Goal: Transaction & Acquisition: Purchase product/service

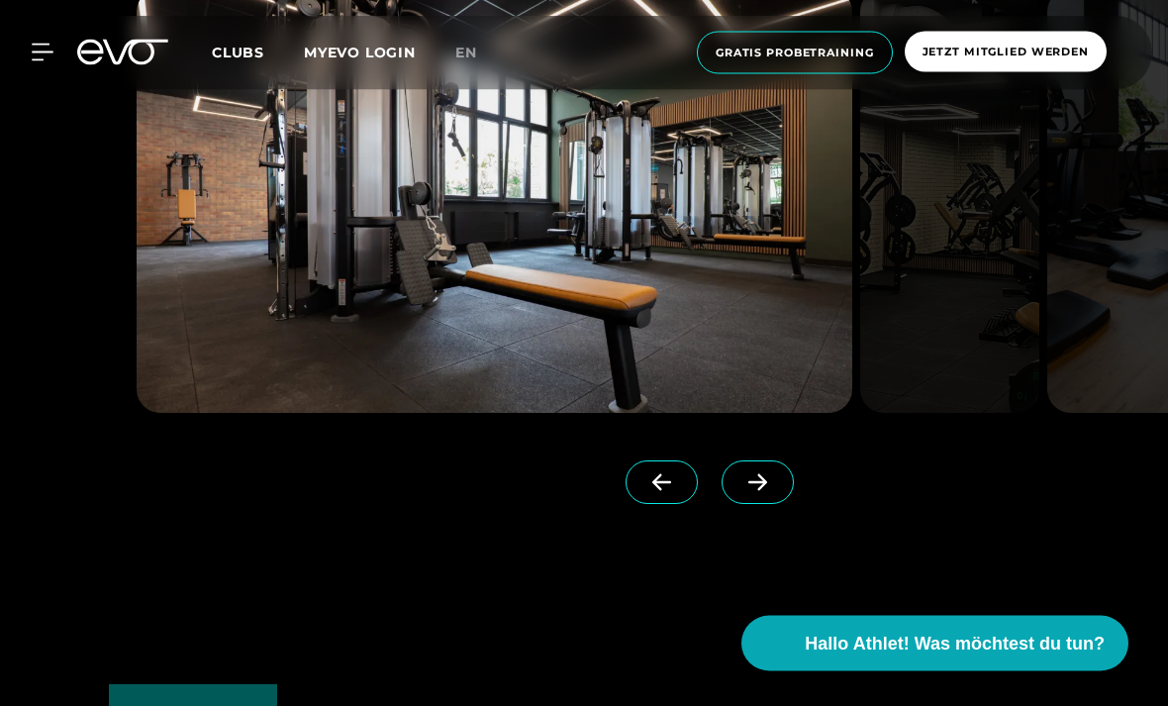
scroll to position [4696, 0]
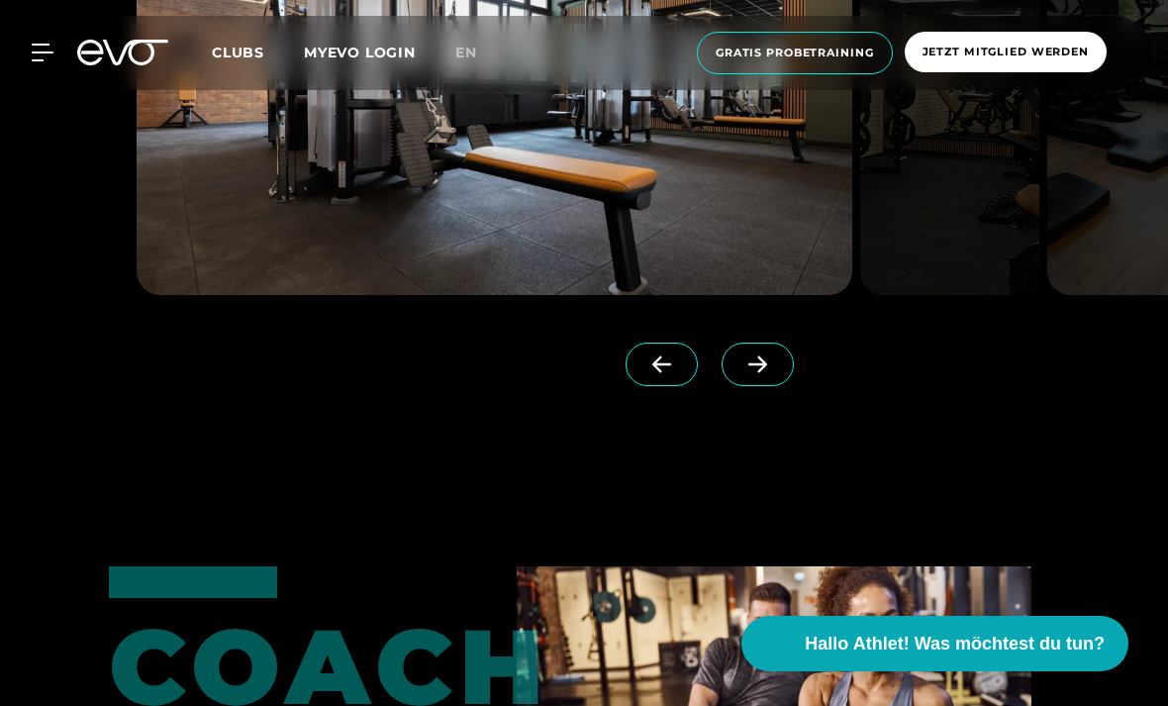
click at [781, 386] on span at bounding box center [758, 365] width 72 height 44
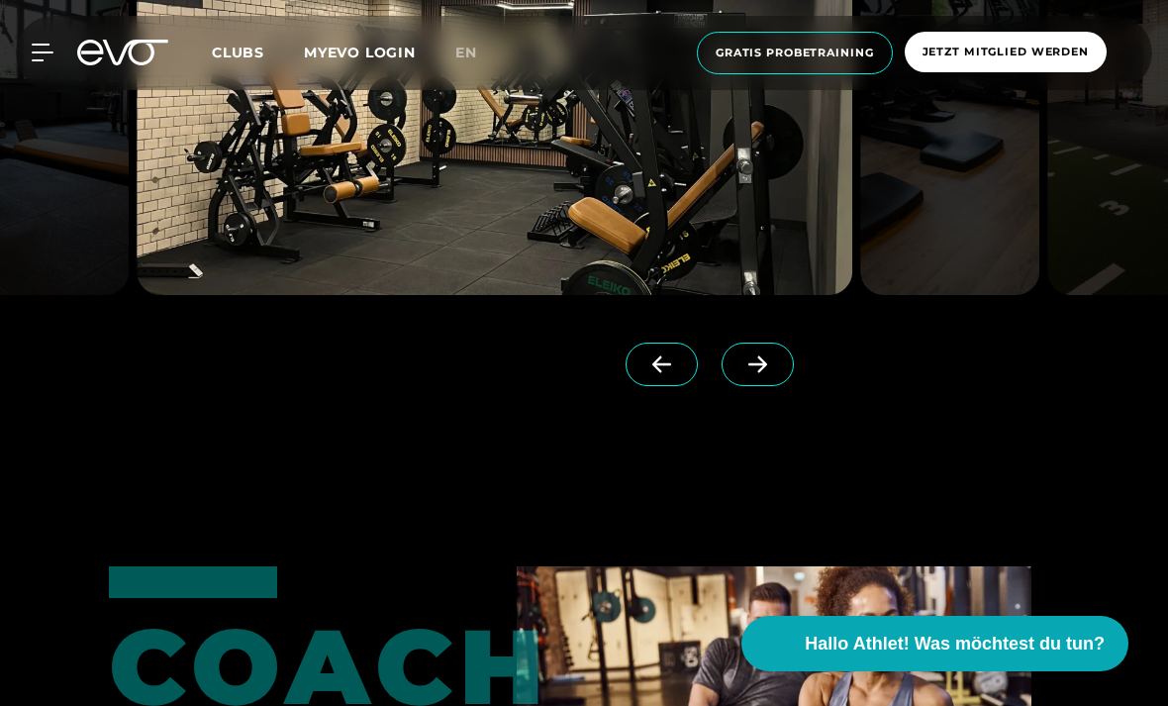
click at [776, 386] on span at bounding box center [758, 365] width 72 height 44
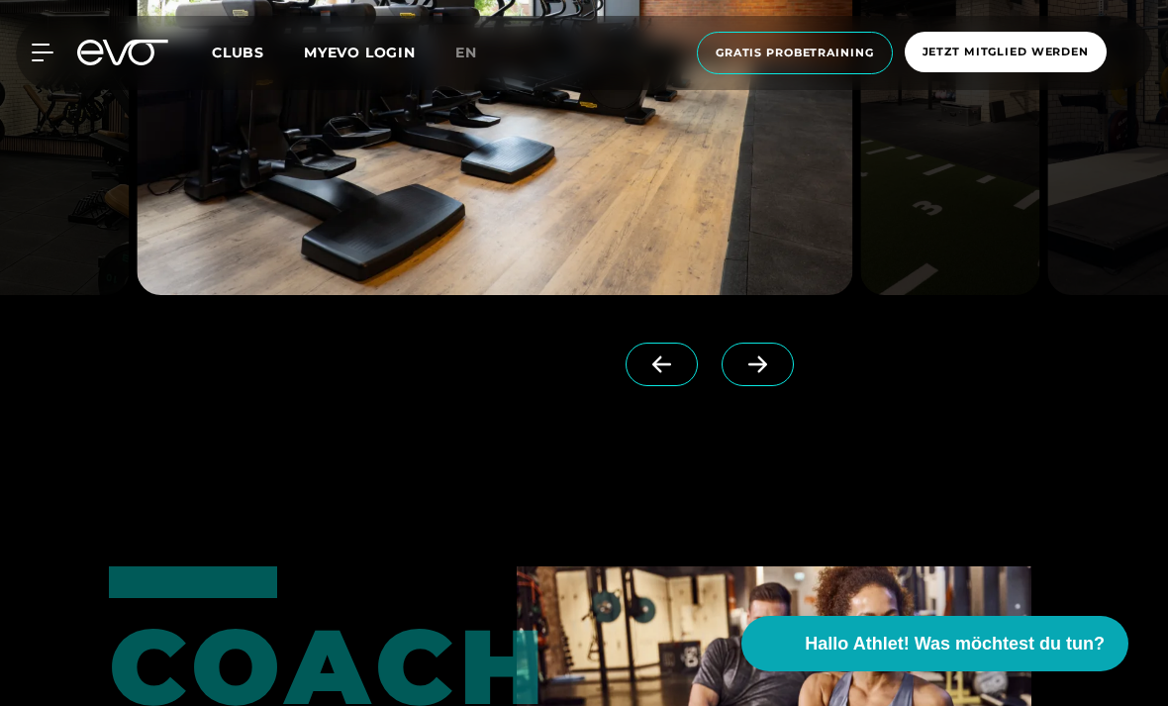
click at [776, 386] on span at bounding box center [758, 365] width 72 height 44
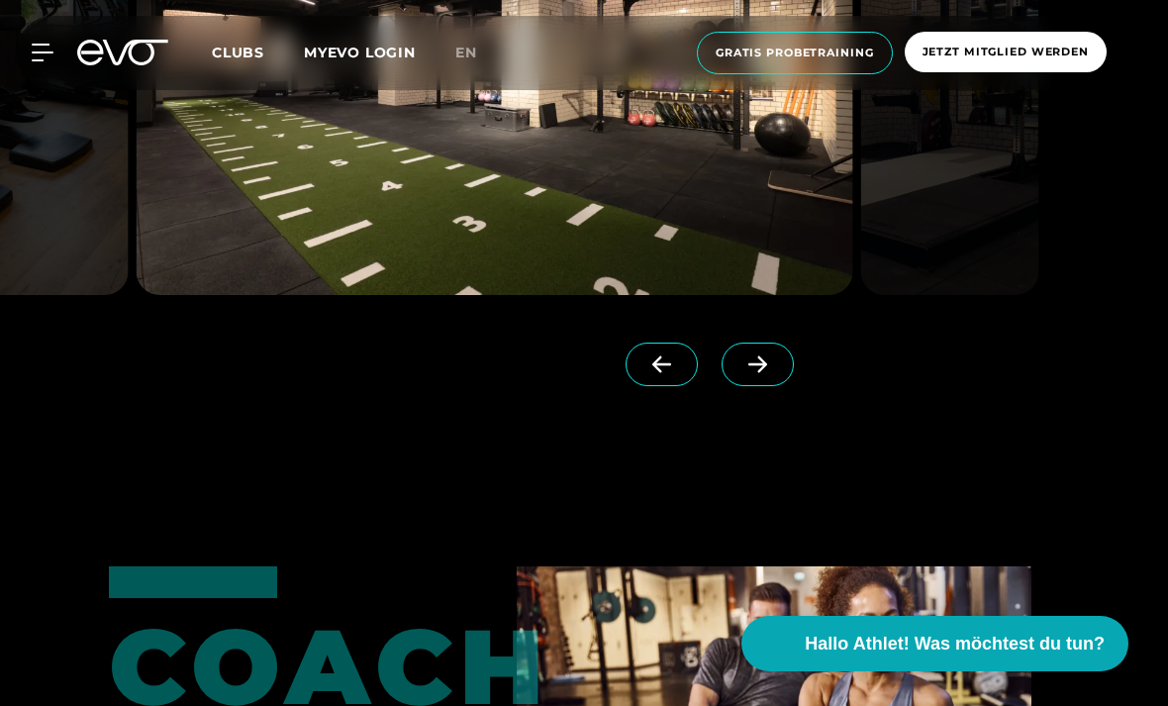
click at [776, 386] on span at bounding box center [758, 365] width 72 height 44
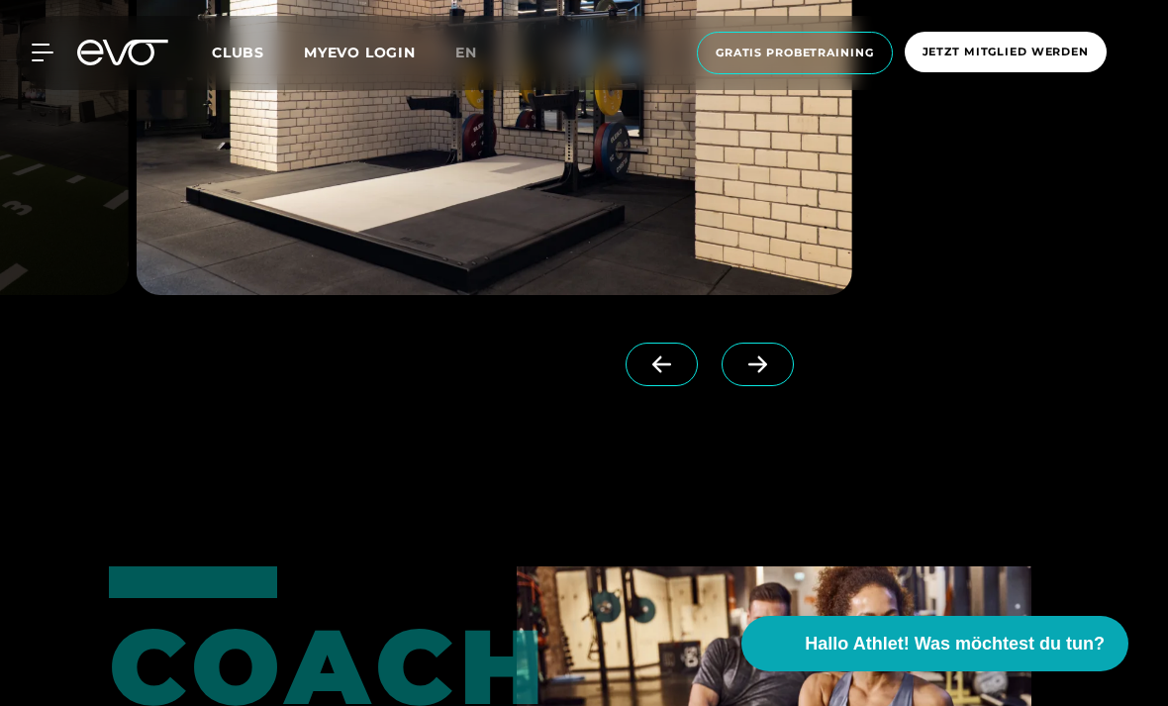
click at [776, 386] on span at bounding box center [758, 365] width 72 height 44
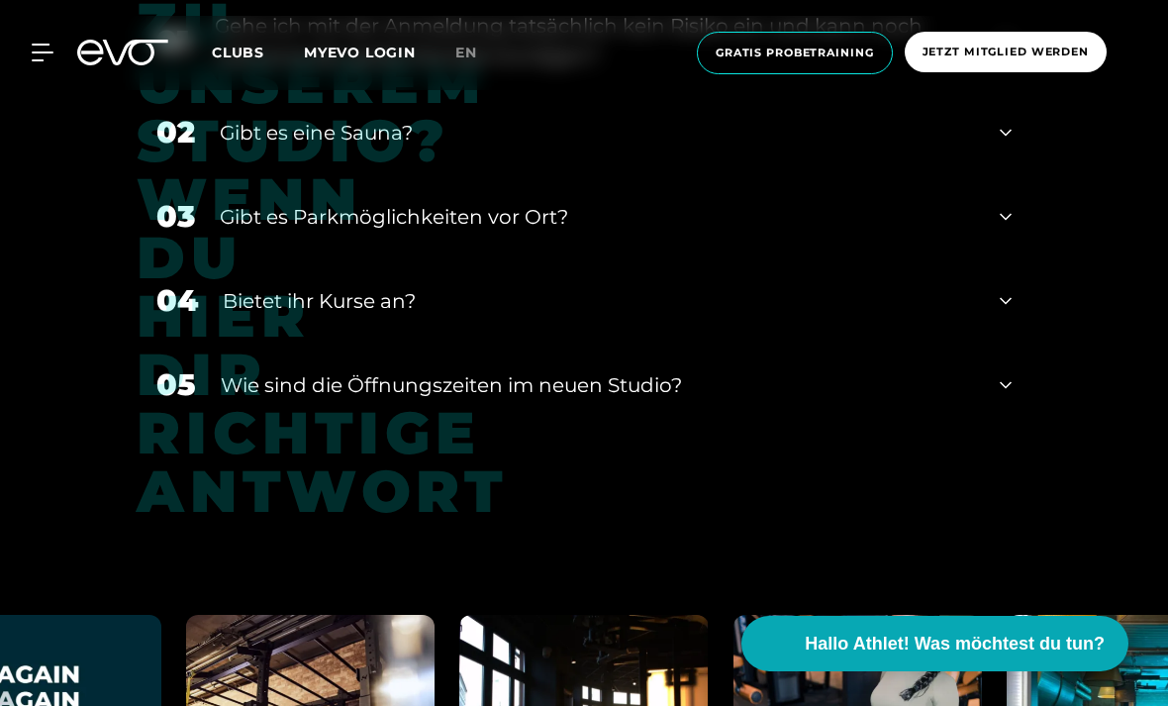
scroll to position [7450, 0]
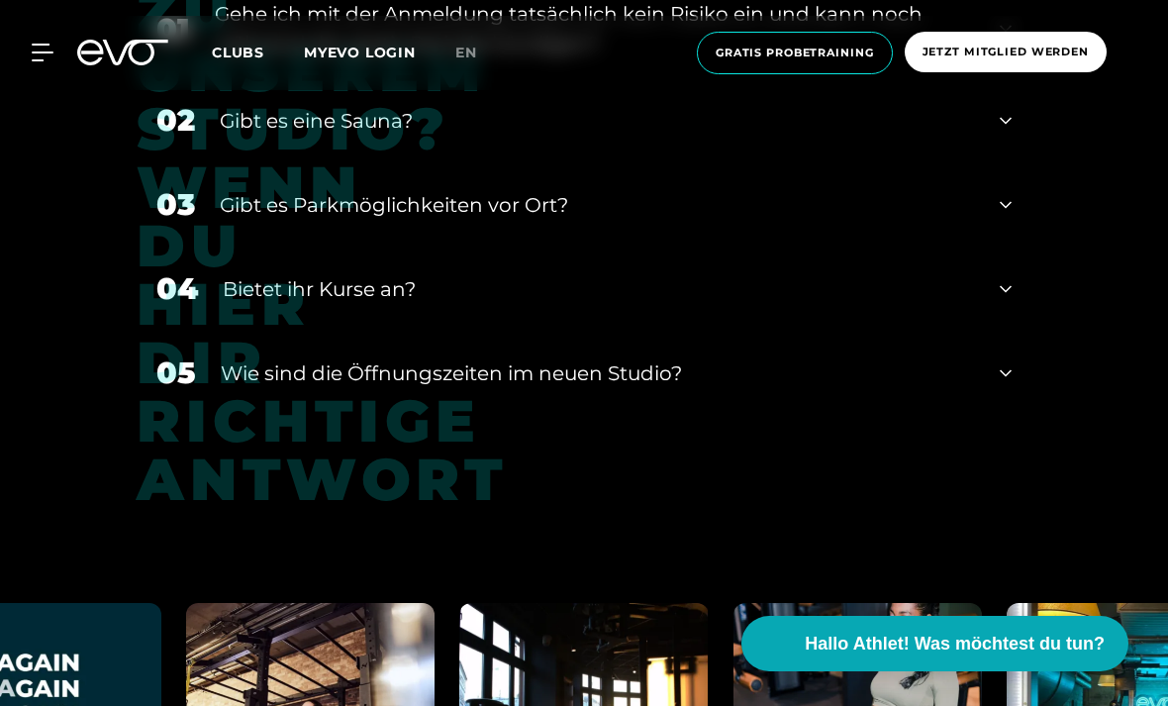
click at [736, 136] on div "Gibt es eine Sauna?" at bounding box center [597, 121] width 755 height 30
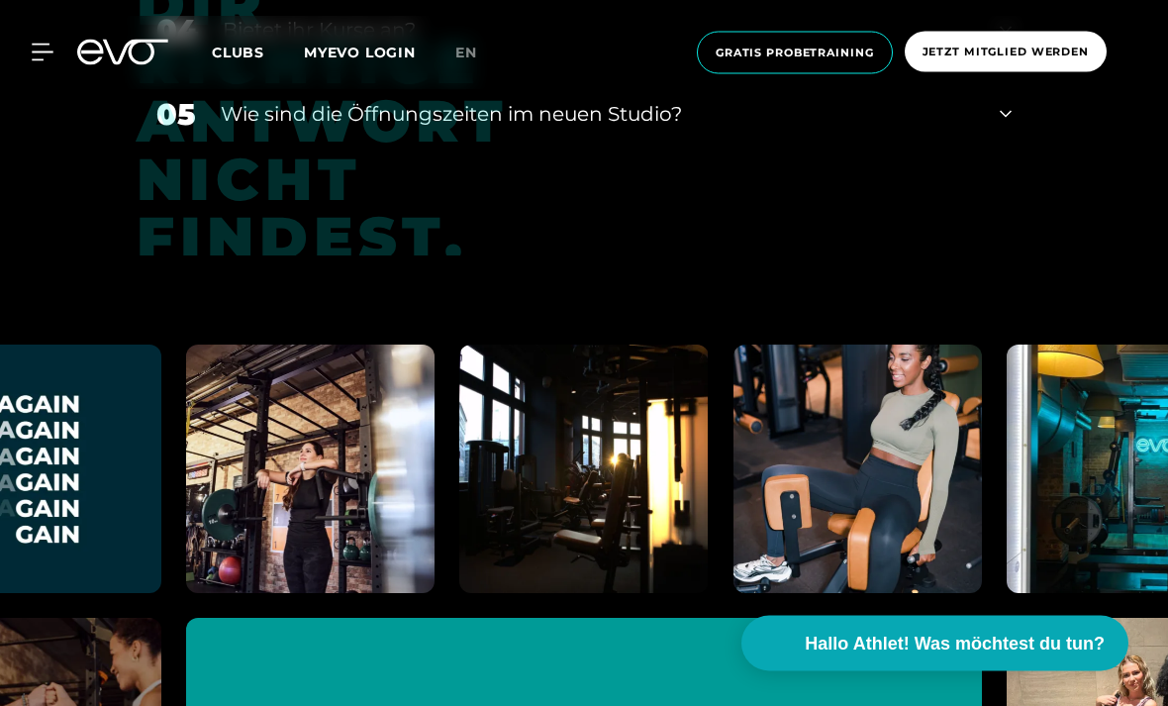
scroll to position [7808, 0]
click at [468, 45] on div "Bietet ihr Kurse an?" at bounding box center [599, 30] width 753 height 30
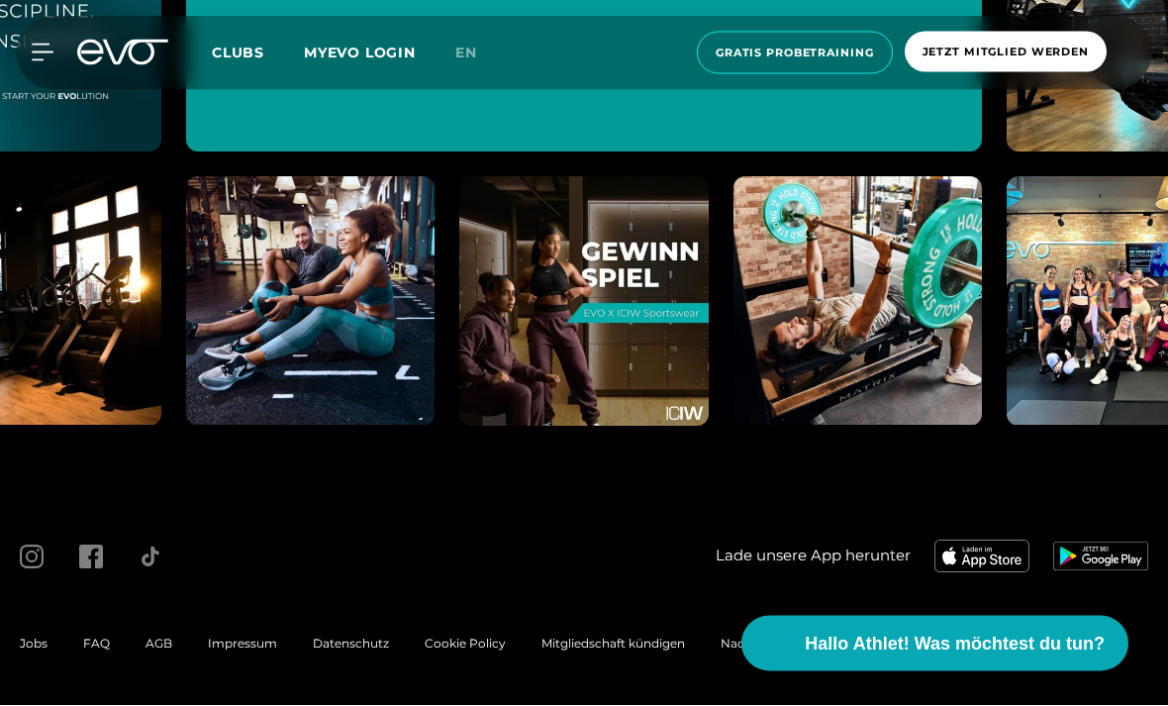
scroll to position [9037, 0]
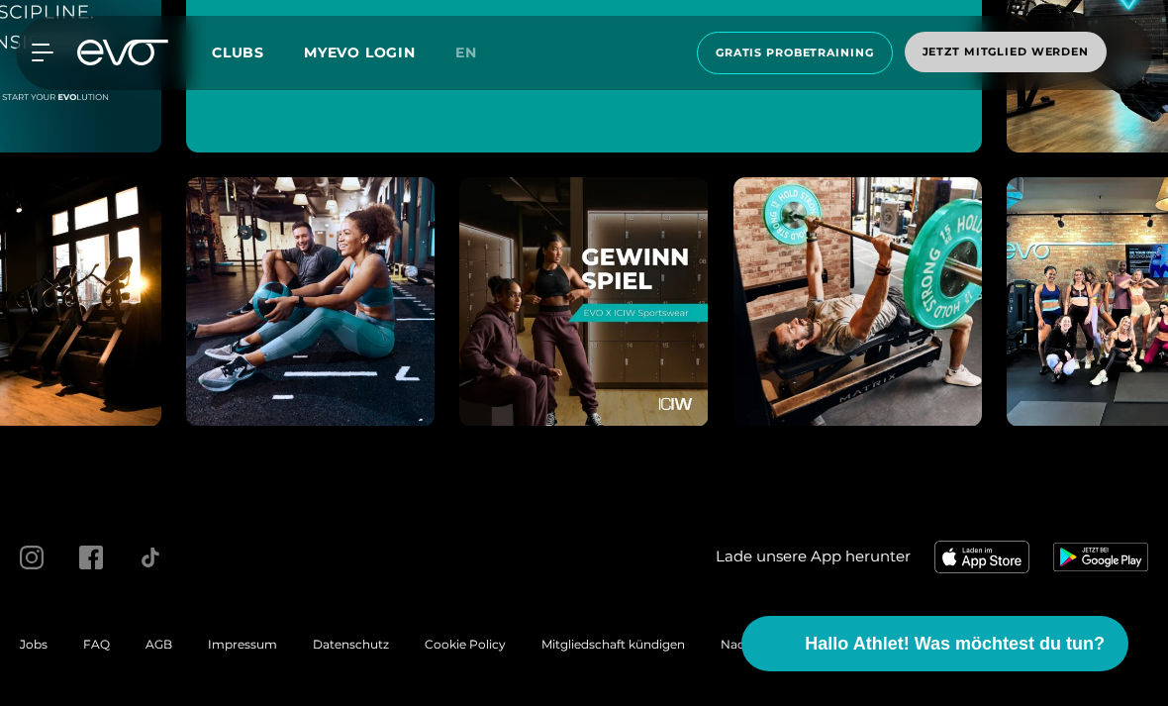
click at [1006, 54] on span "Jetzt Mitglied werden" at bounding box center [1006, 52] width 166 height 17
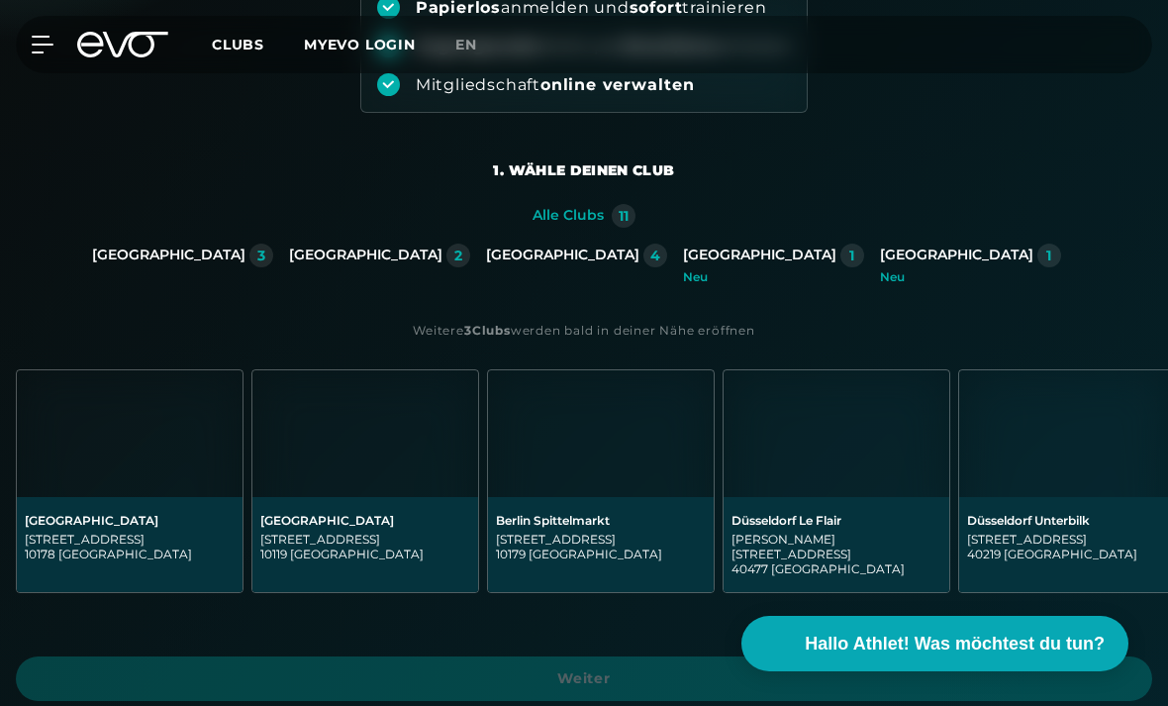
scroll to position [378, 0]
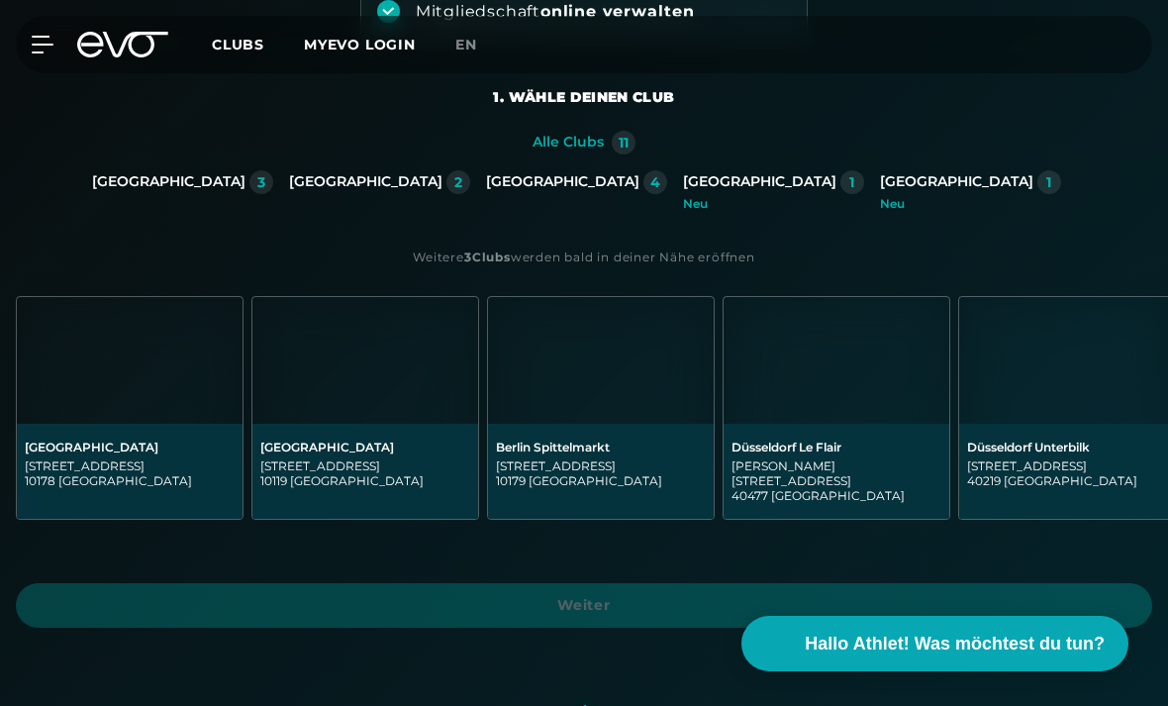
click at [152, 381] on img at bounding box center [130, 360] width 226 height 127
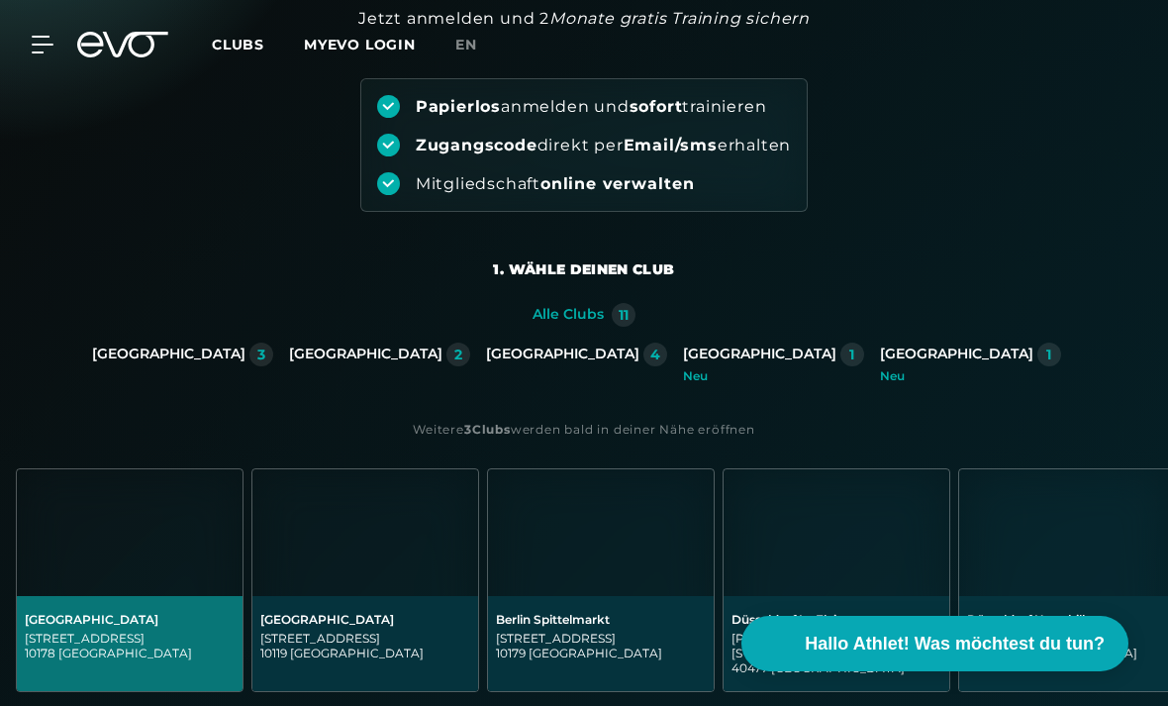
scroll to position [0, 0]
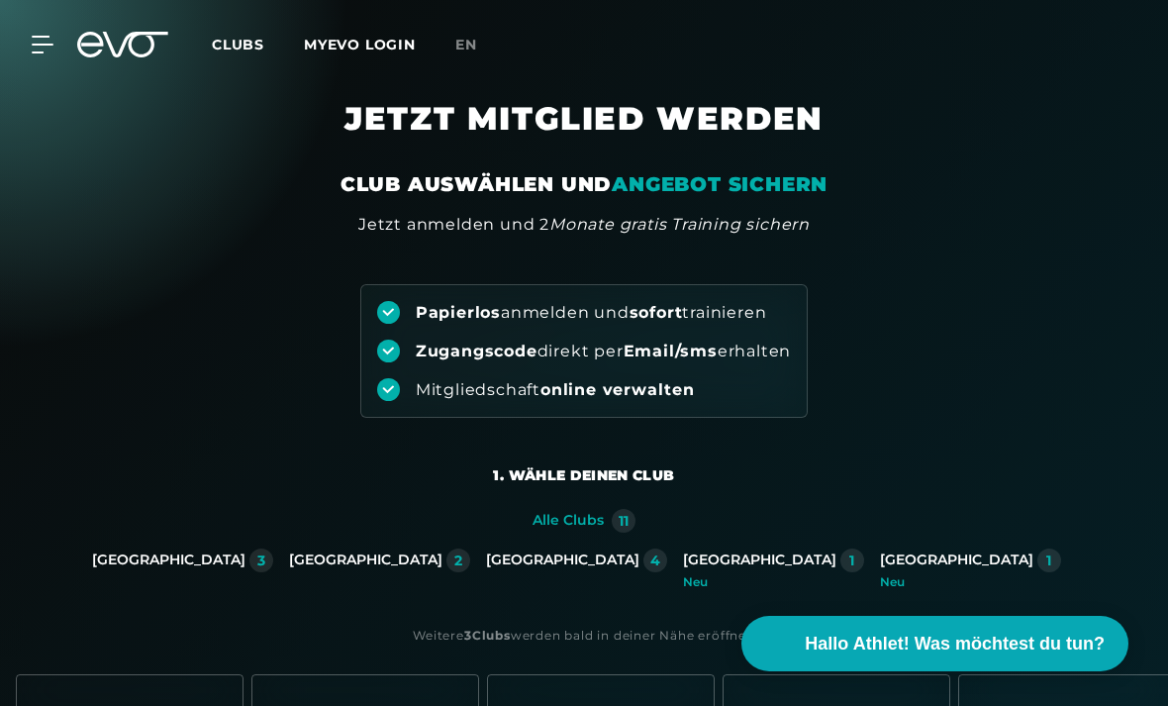
click at [254, 48] on span "Clubs" at bounding box center [238, 45] width 52 height 18
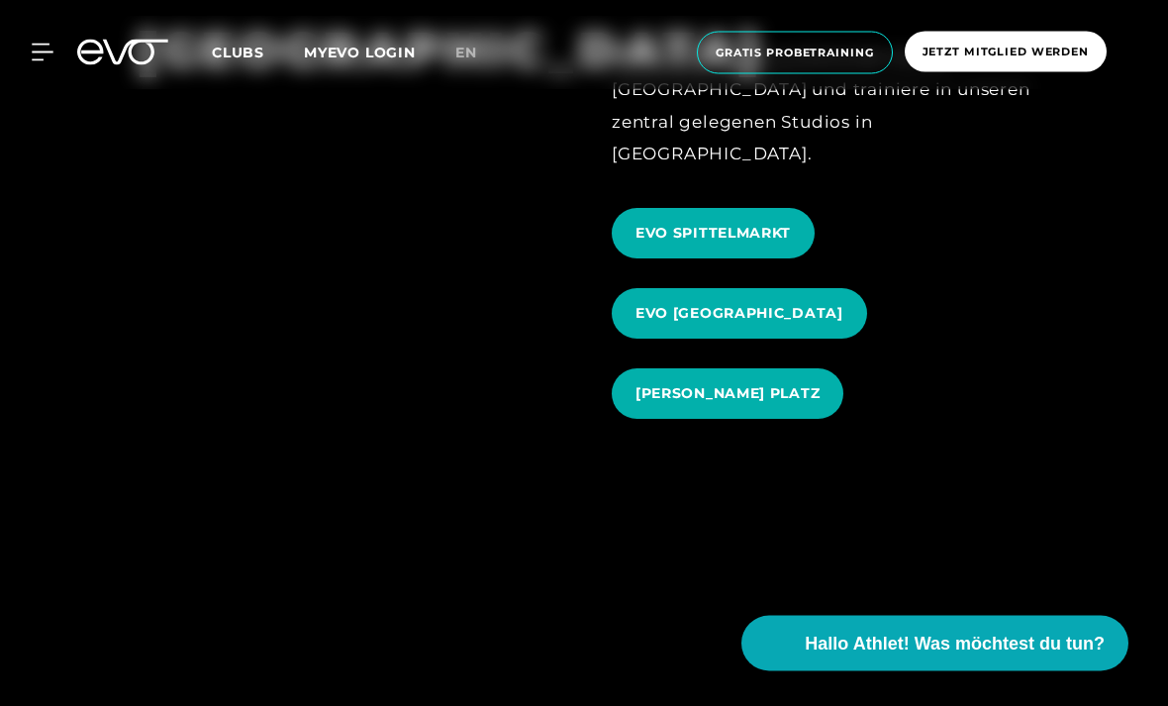
scroll to position [2049, 0]
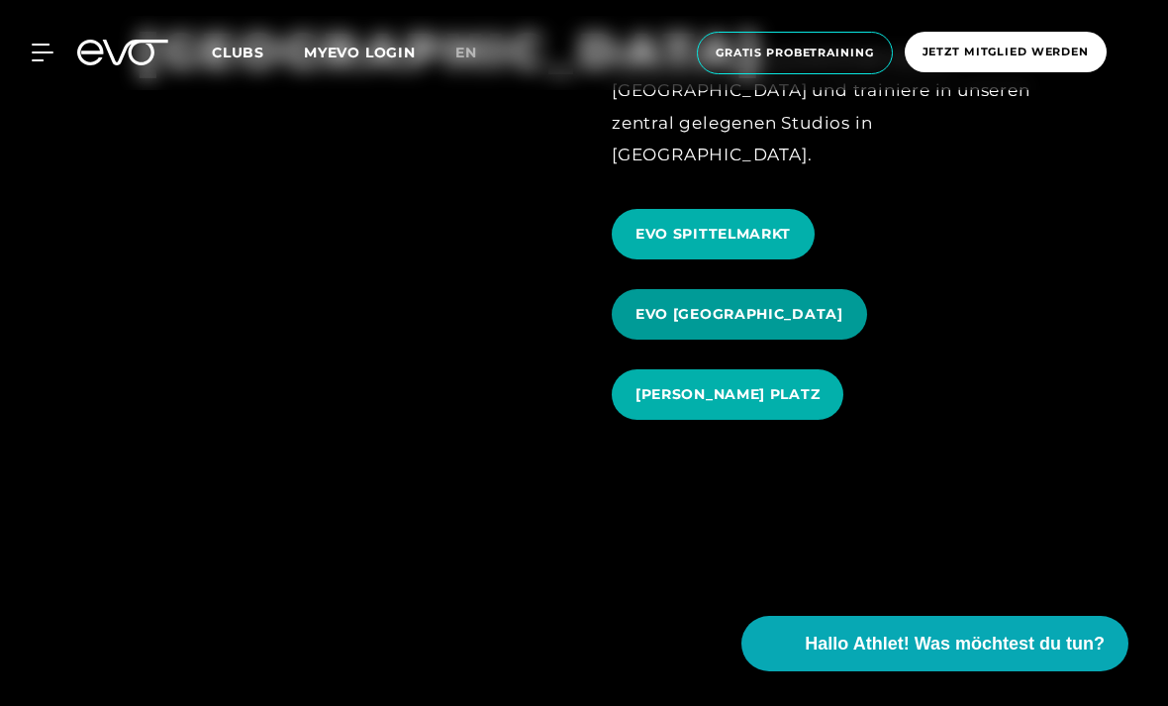
click at [720, 340] on span "EVO [GEOGRAPHIC_DATA]" at bounding box center [739, 314] width 255 height 50
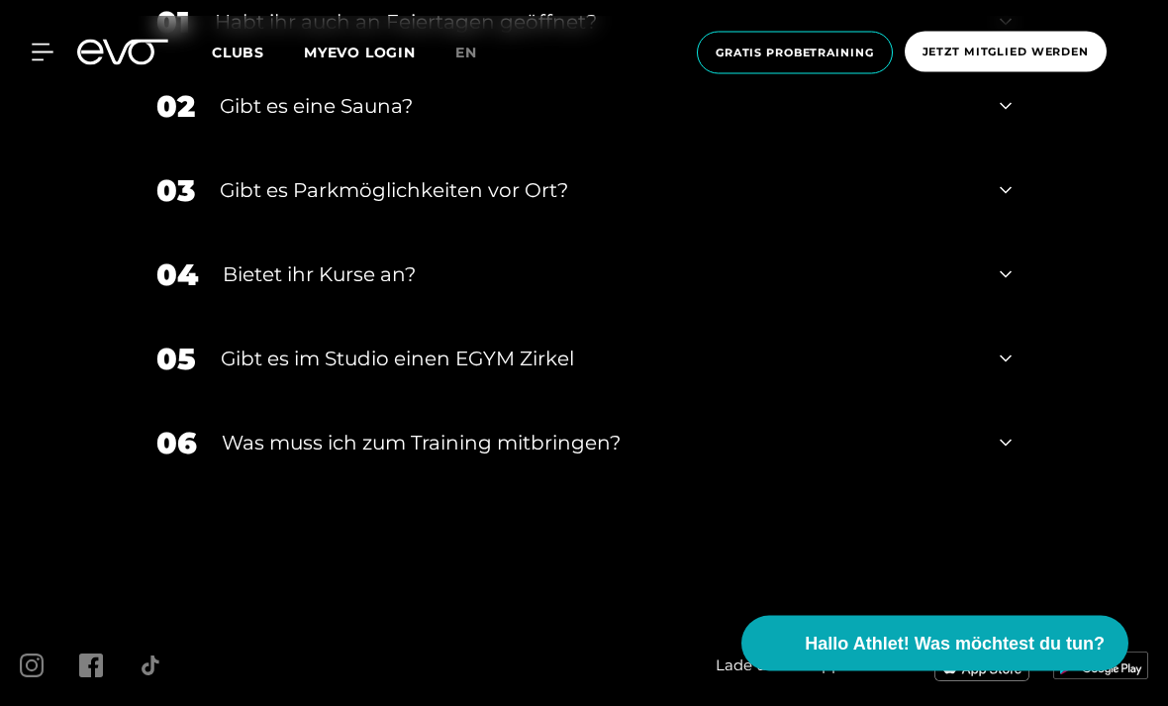
scroll to position [6782, 0]
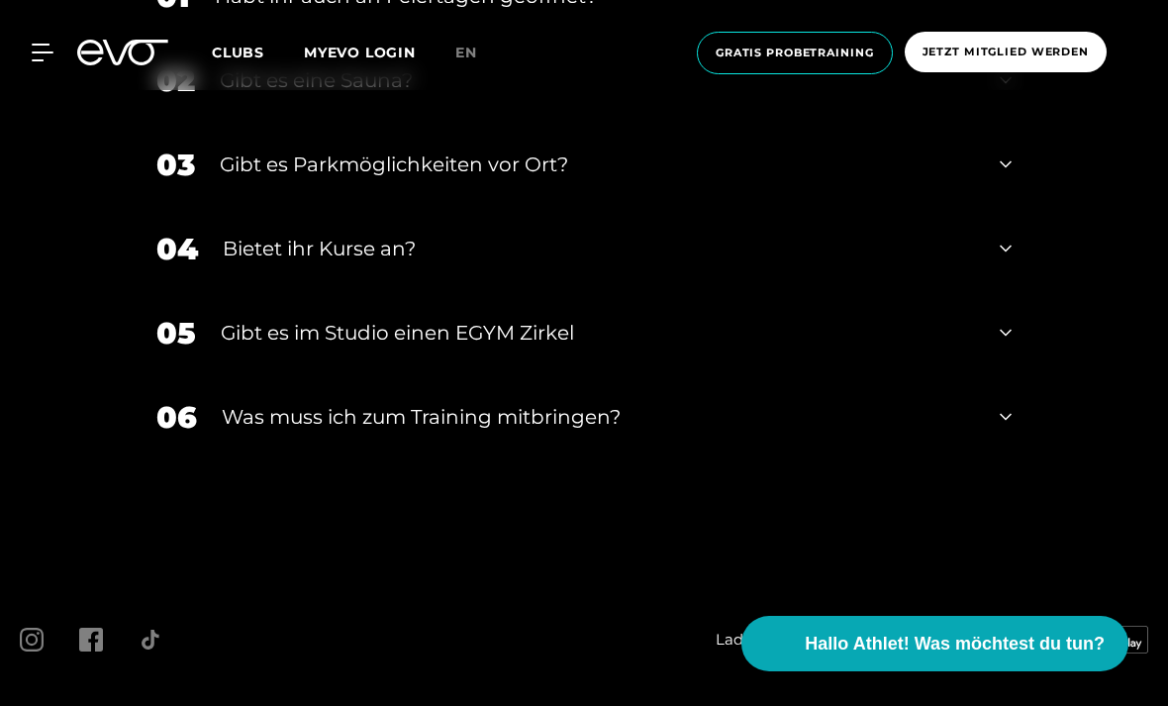
click at [374, 95] on div "Gibt es eine Sauna?" at bounding box center [597, 80] width 755 height 30
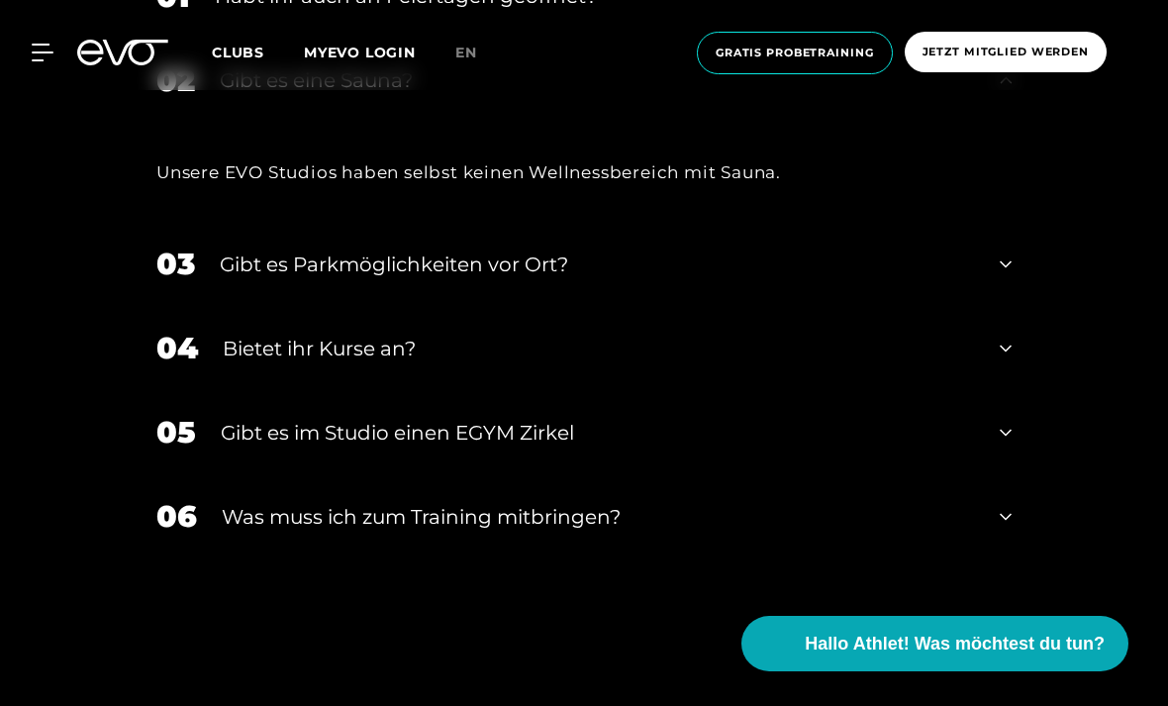
click at [381, 95] on div "Gibt es eine Sauna?" at bounding box center [597, 80] width 755 height 30
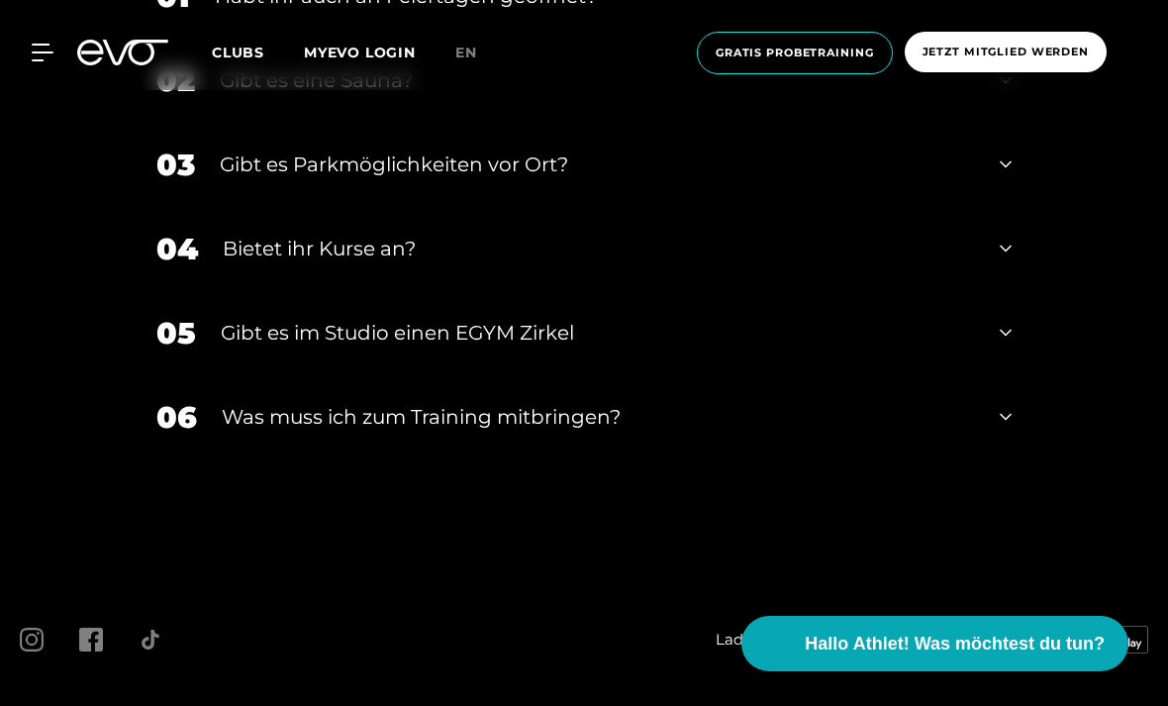
click at [383, 375] on div "05 Gibt es im Studio einen EGYM Zirkel" at bounding box center [584, 333] width 895 height 84
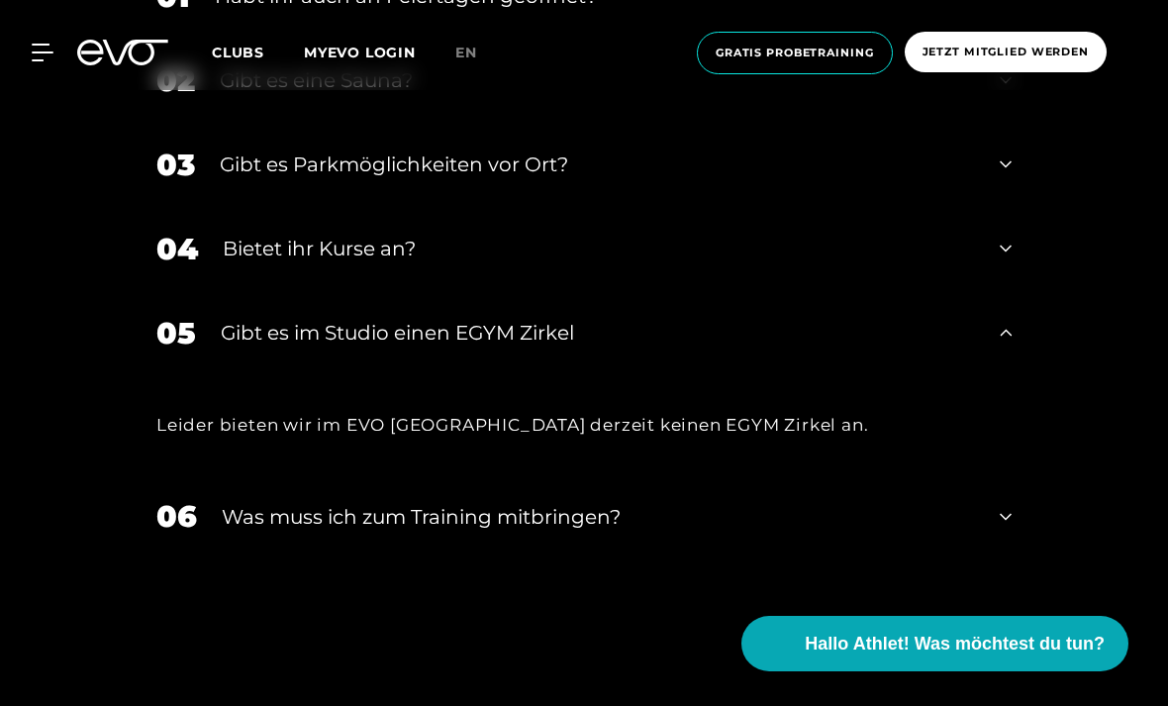
click at [384, 375] on div "05 Gibt es im Studio einen EGYM Zirkel" at bounding box center [584, 333] width 895 height 84
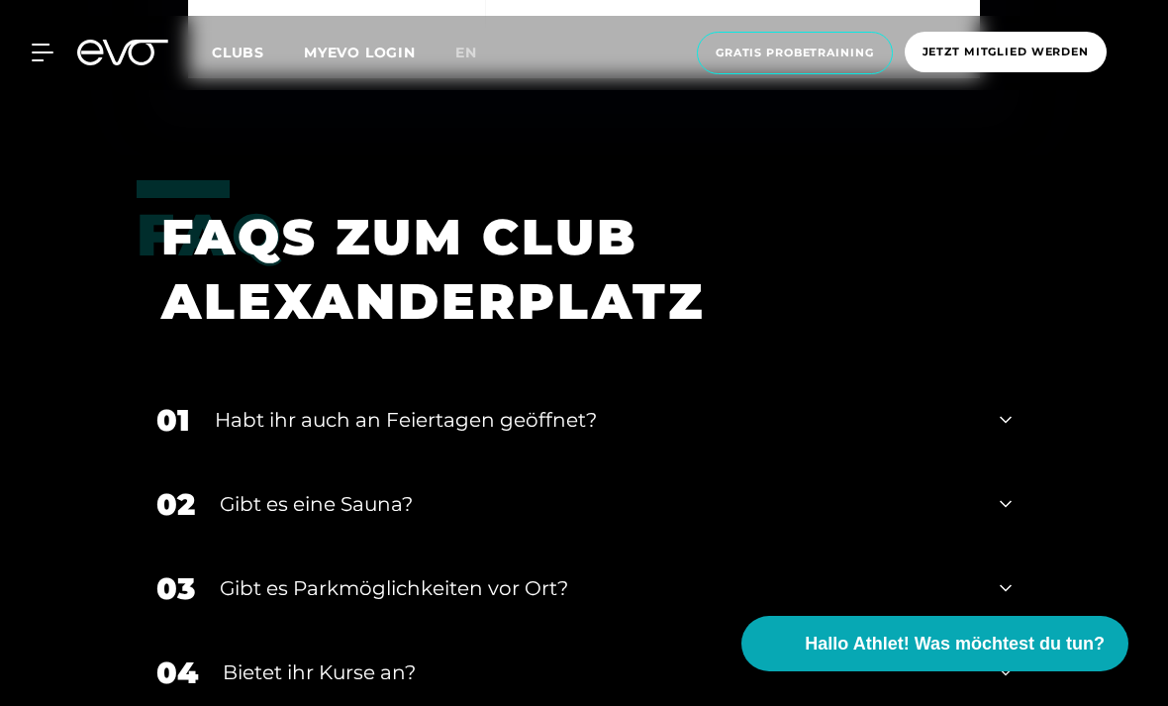
scroll to position [6029, 0]
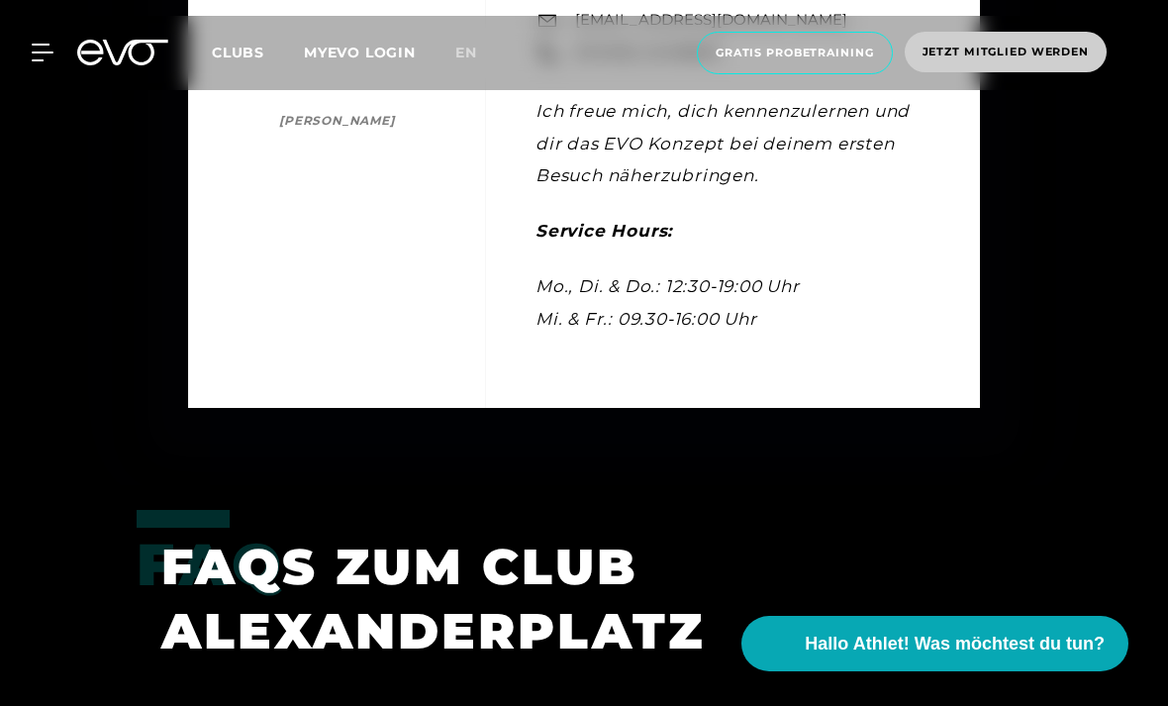
click at [973, 58] on span "Jetzt Mitglied werden" at bounding box center [1006, 52] width 166 height 17
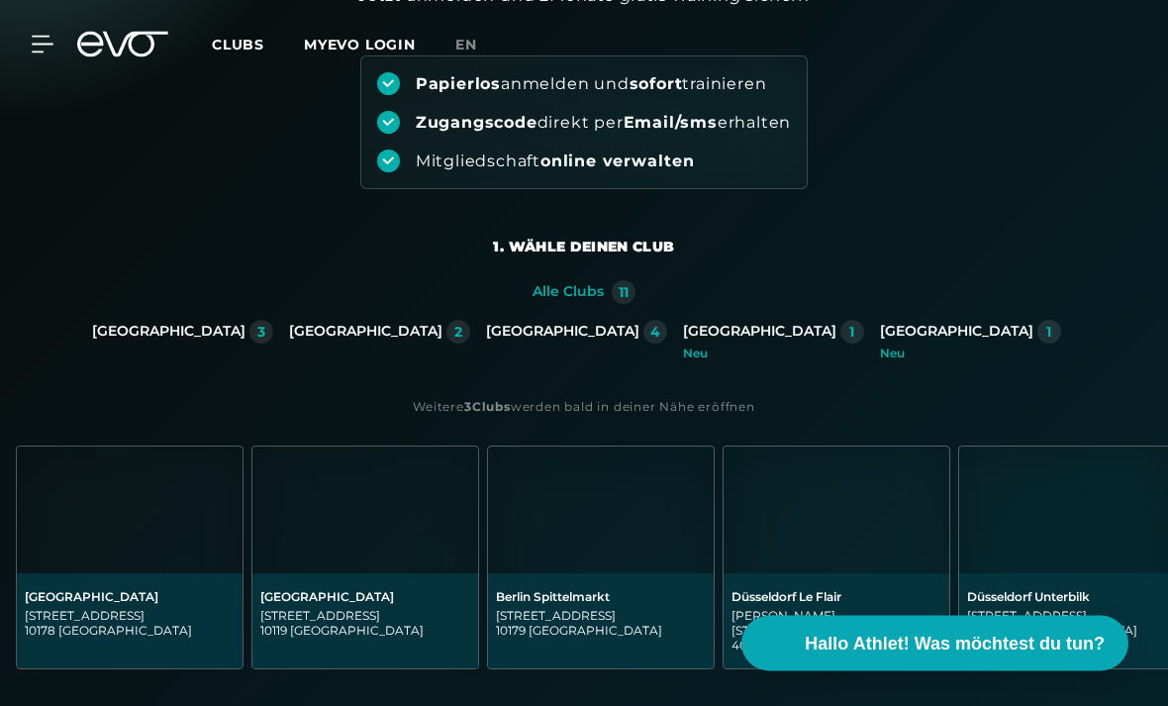
scroll to position [251, 0]
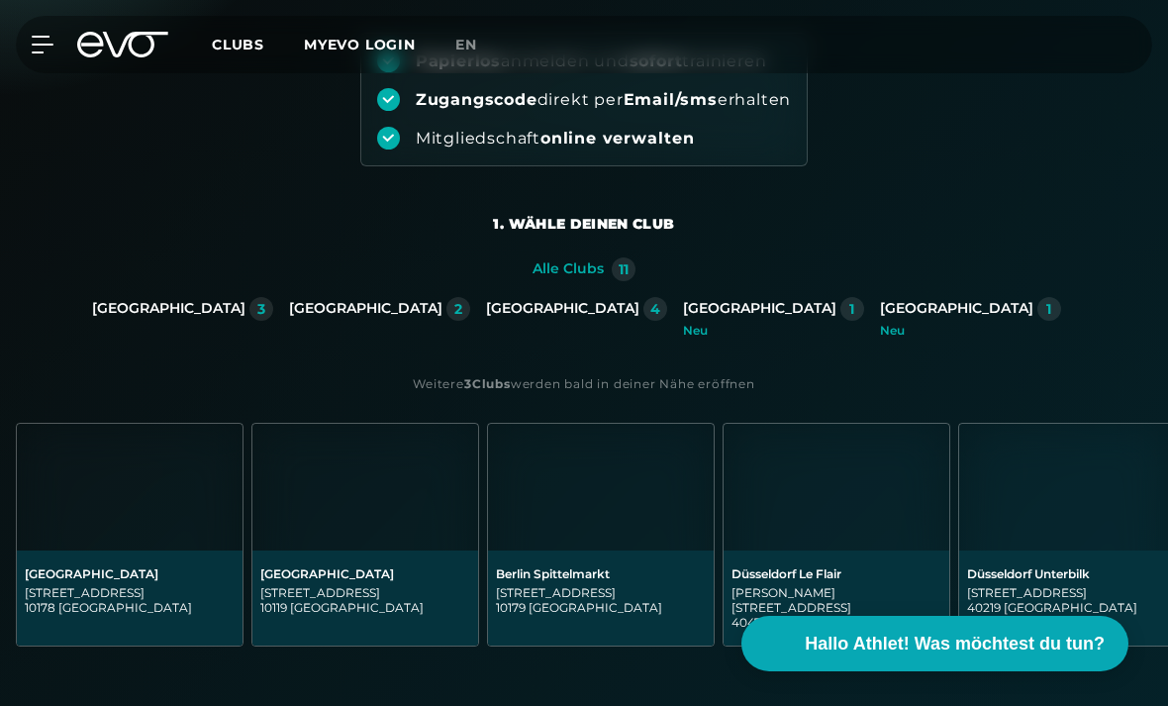
click at [186, 589] on div "[STREET_ADDRESS]" at bounding box center [130, 600] width 210 height 30
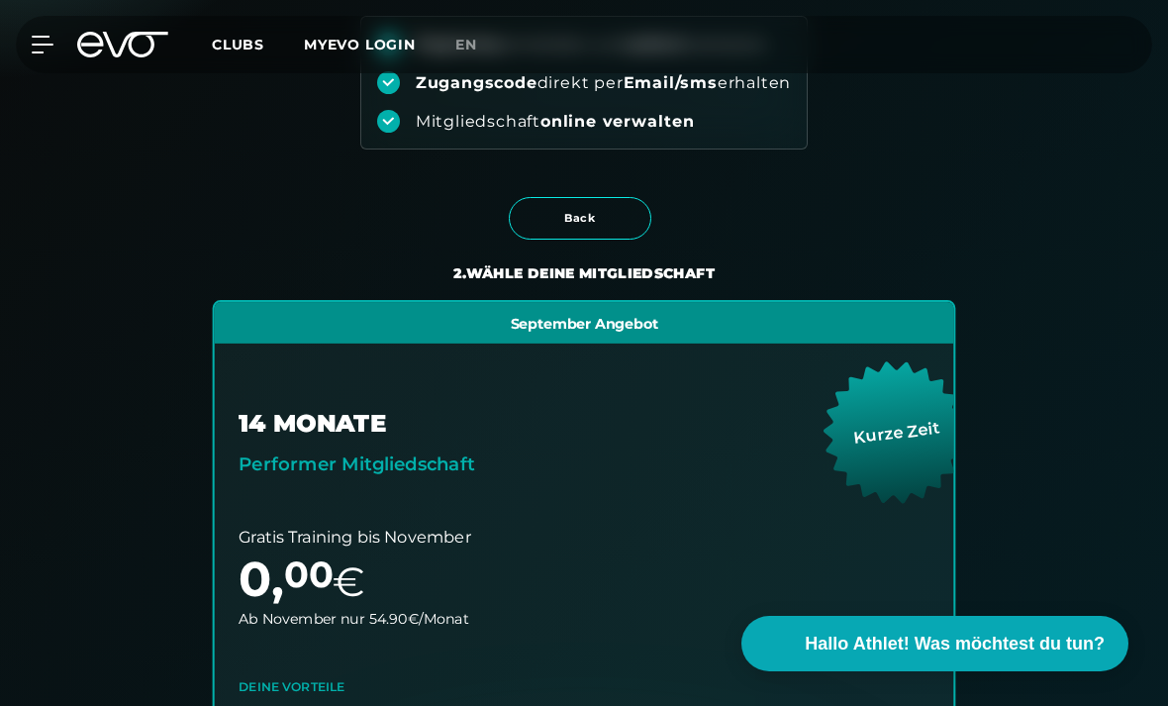
scroll to position [0, 0]
